Goal: Find specific page/section

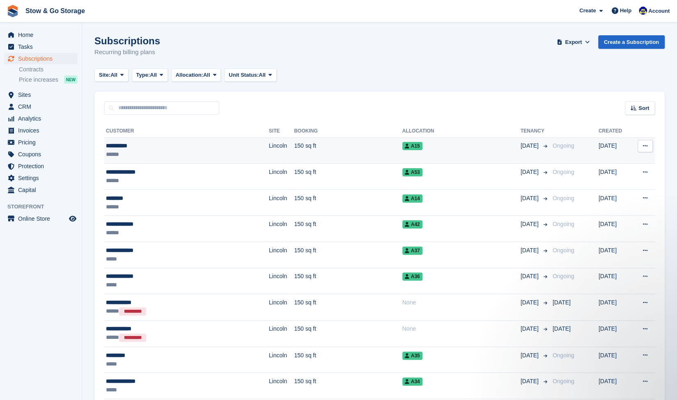
click at [142, 154] on div "******" at bounding box center [164, 154] width 117 height 9
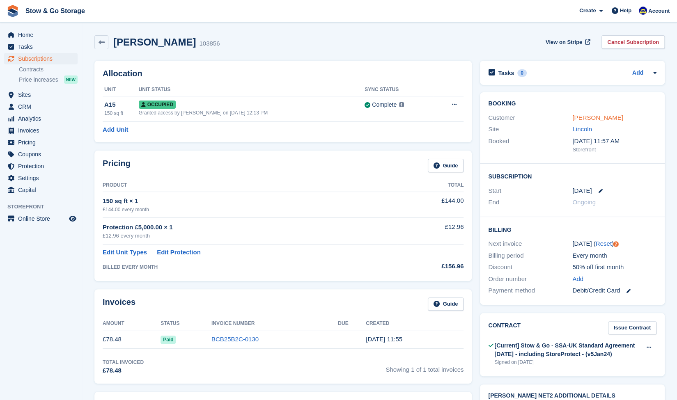
click at [588, 119] on link "Mike Allen" at bounding box center [597, 117] width 50 height 7
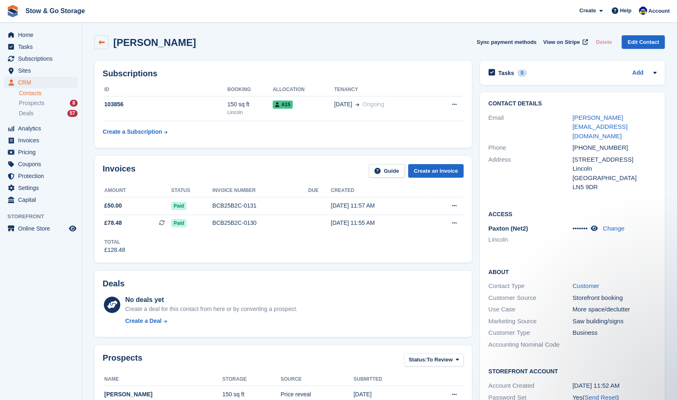
click at [106, 42] on link at bounding box center [101, 42] width 14 height 14
